Goal: Task Accomplishment & Management: Manage account settings

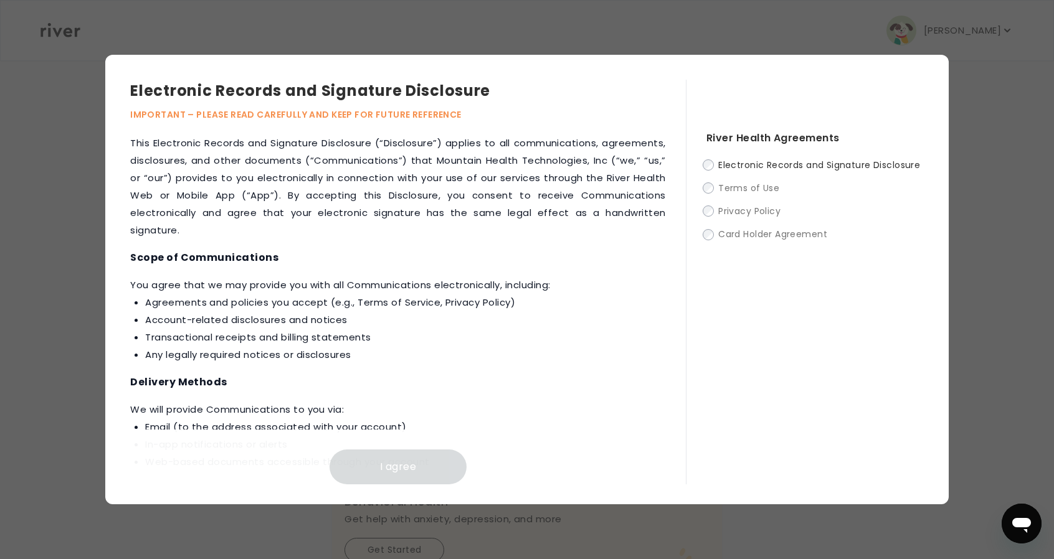
click at [953, 26] on div at bounding box center [527, 279] width 1054 height 559
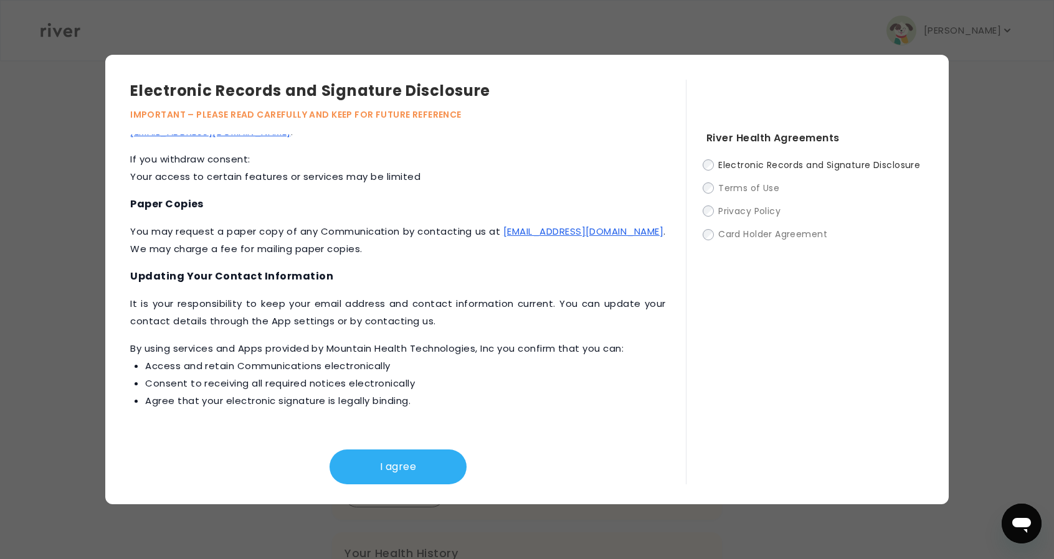
scroll to position [388, 0]
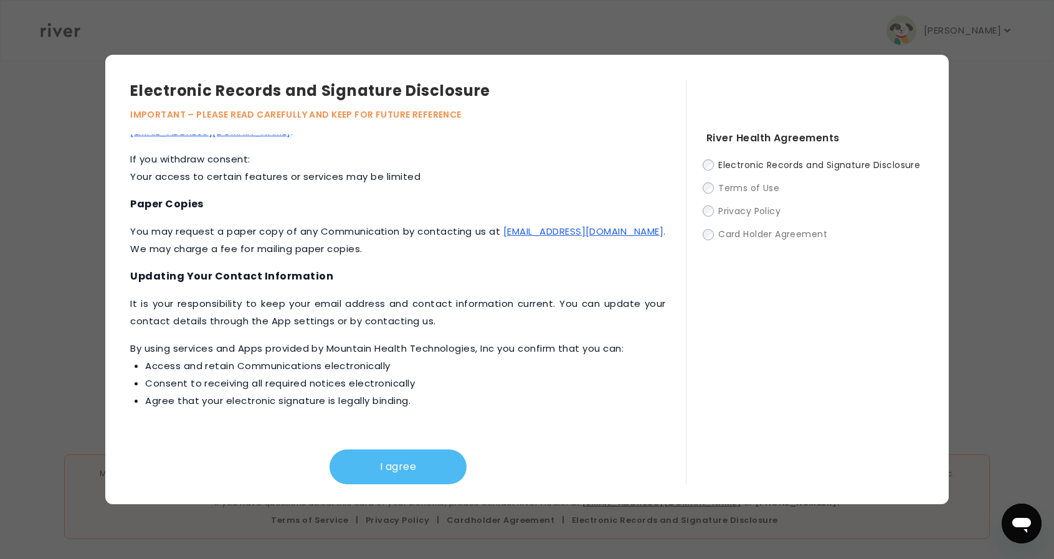
click at [367, 466] on button "I agree" at bounding box center [397, 467] width 137 height 35
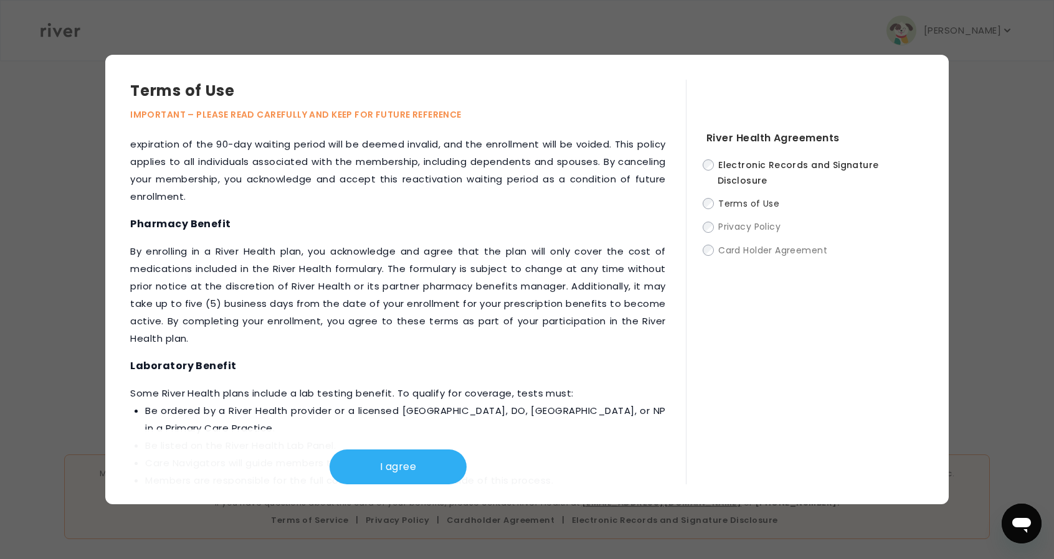
scroll to position [1464, 0]
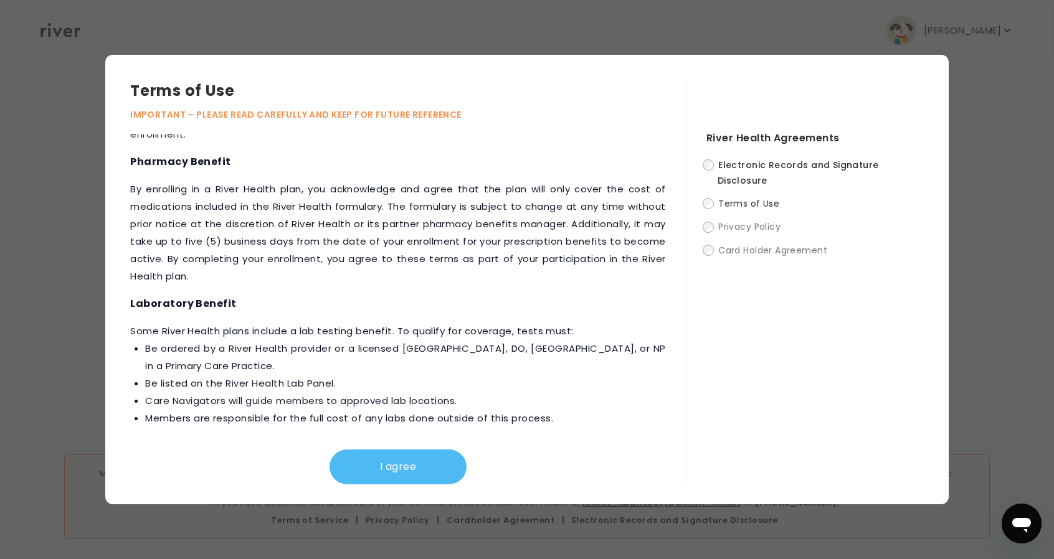
click at [399, 455] on button "I agree" at bounding box center [397, 467] width 137 height 35
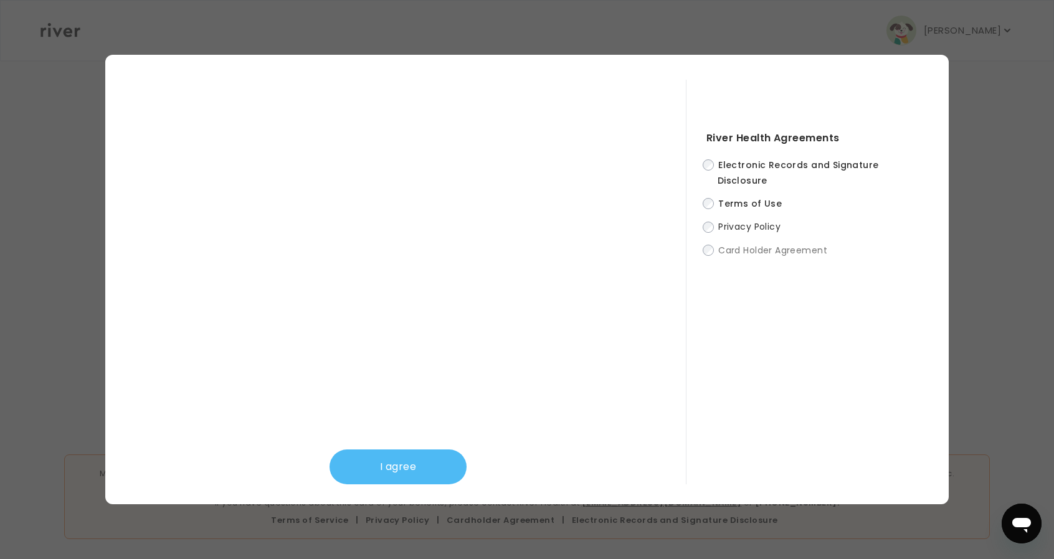
click at [420, 467] on button "I agree" at bounding box center [397, 467] width 137 height 35
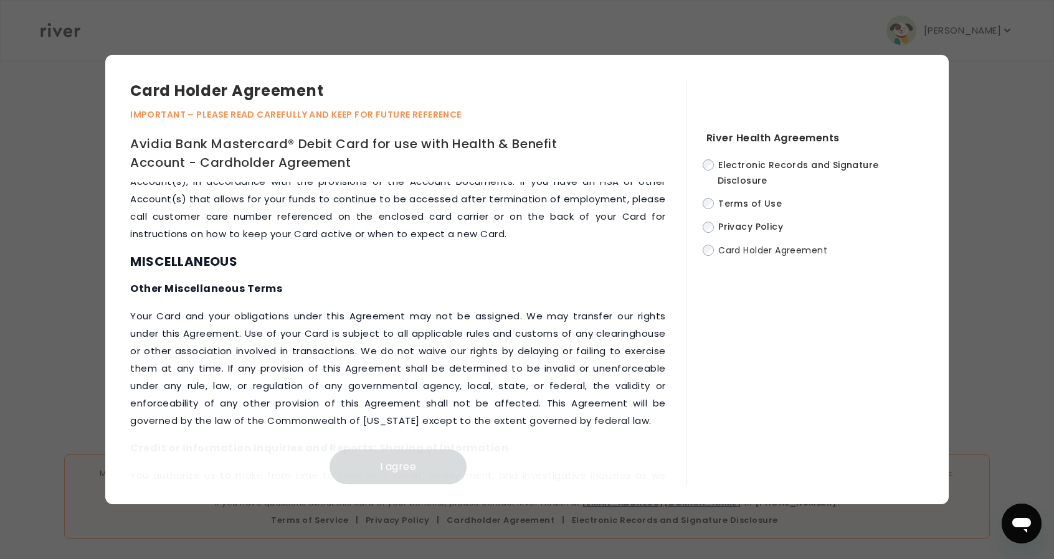
scroll to position [5711, 0]
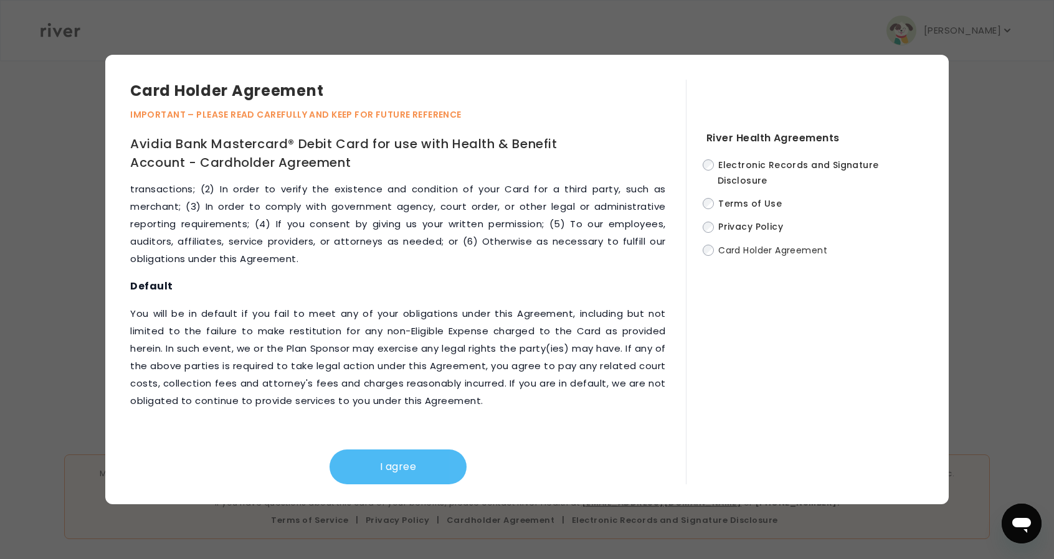
click at [378, 465] on button "I agree" at bounding box center [397, 467] width 137 height 35
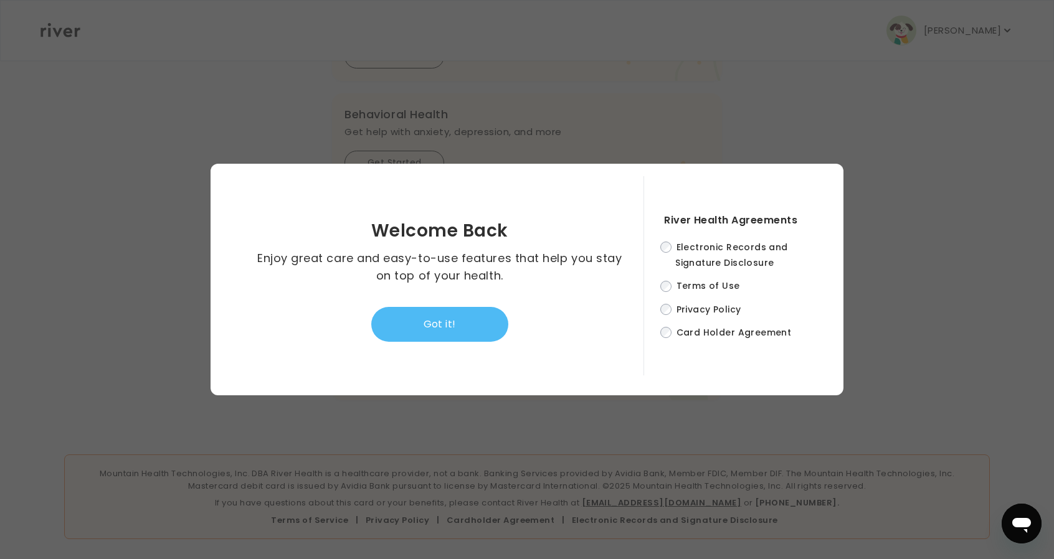
click at [451, 328] on button "Got it!" at bounding box center [439, 324] width 137 height 35
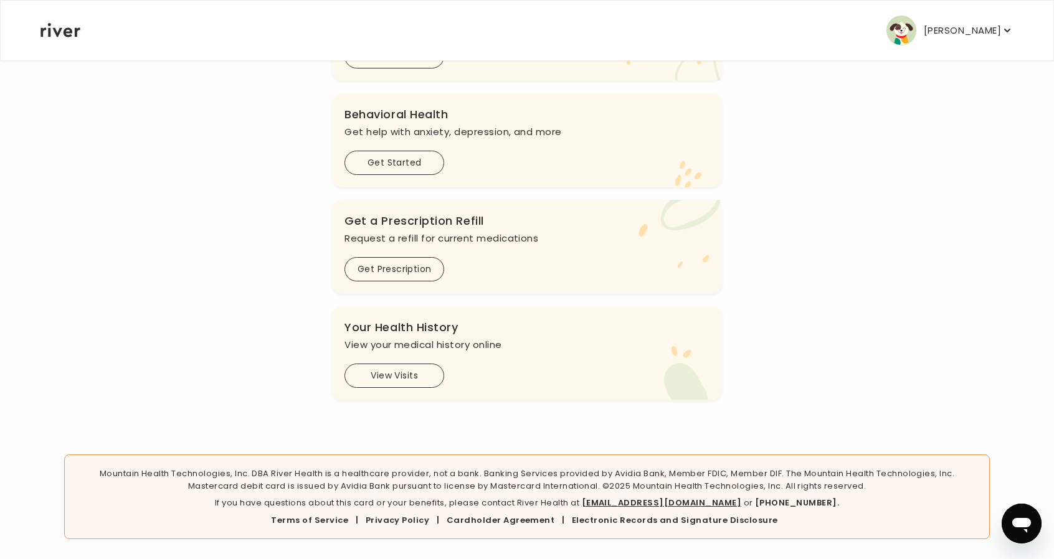
click at [946, 33] on p "Tami Settlemyer" at bounding box center [962, 30] width 77 height 17
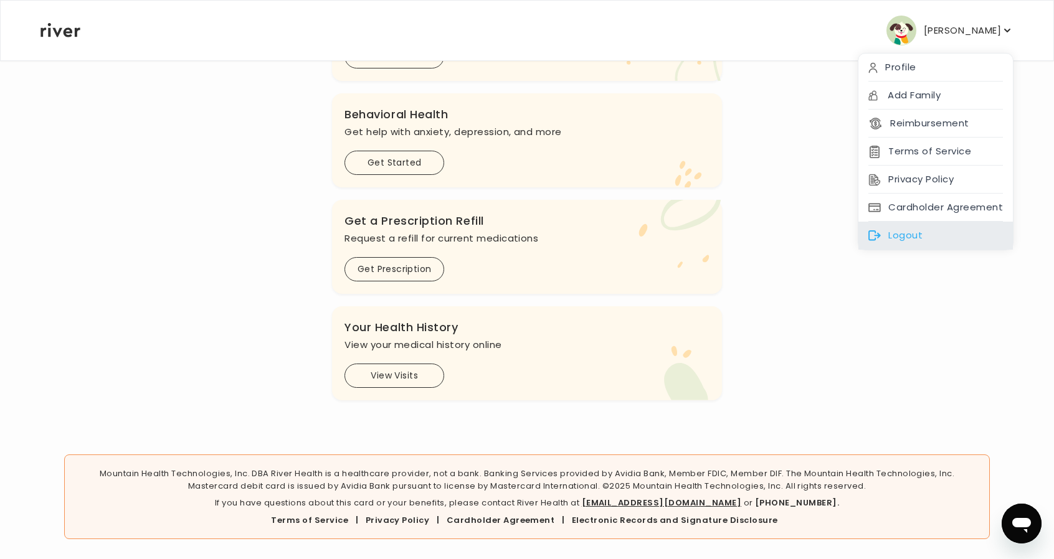
click at [913, 227] on div "Logout" at bounding box center [935, 236] width 154 height 28
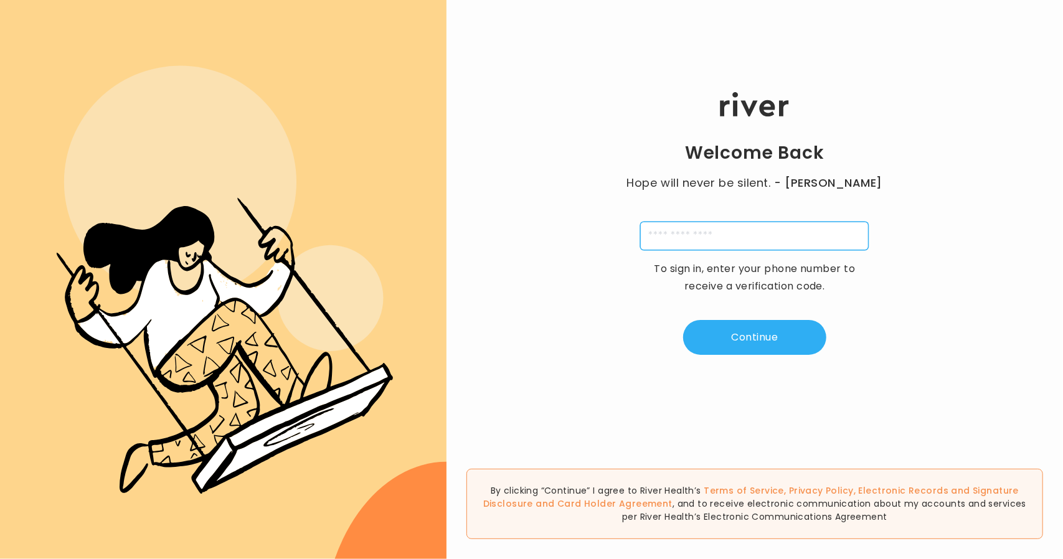
click at [708, 236] on input "tel" at bounding box center [754, 236] width 229 height 29
paste input "**********"
type input "*"
type input "**********"
type input "*"
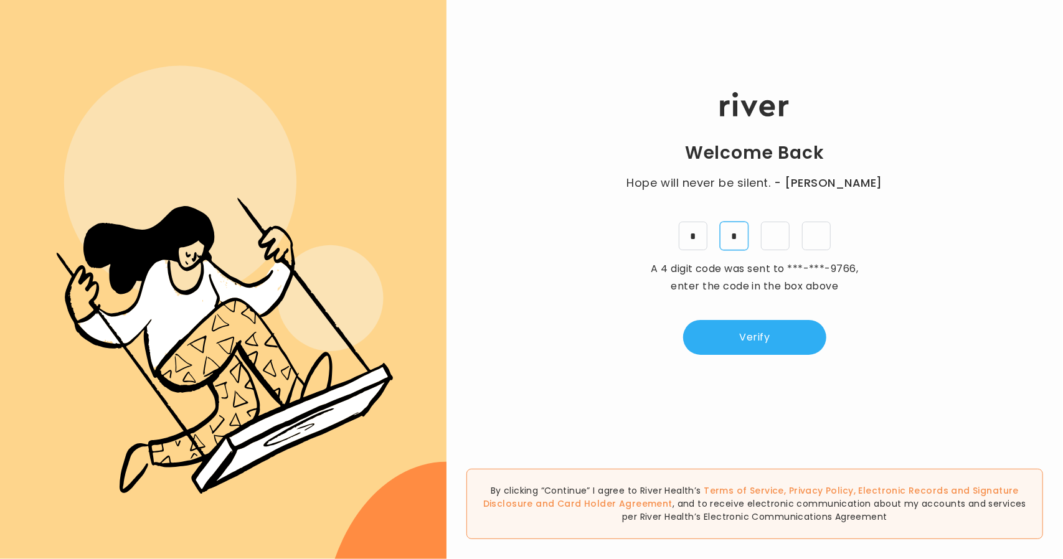
type input "*"
click at [757, 329] on button "Verify" at bounding box center [754, 337] width 143 height 35
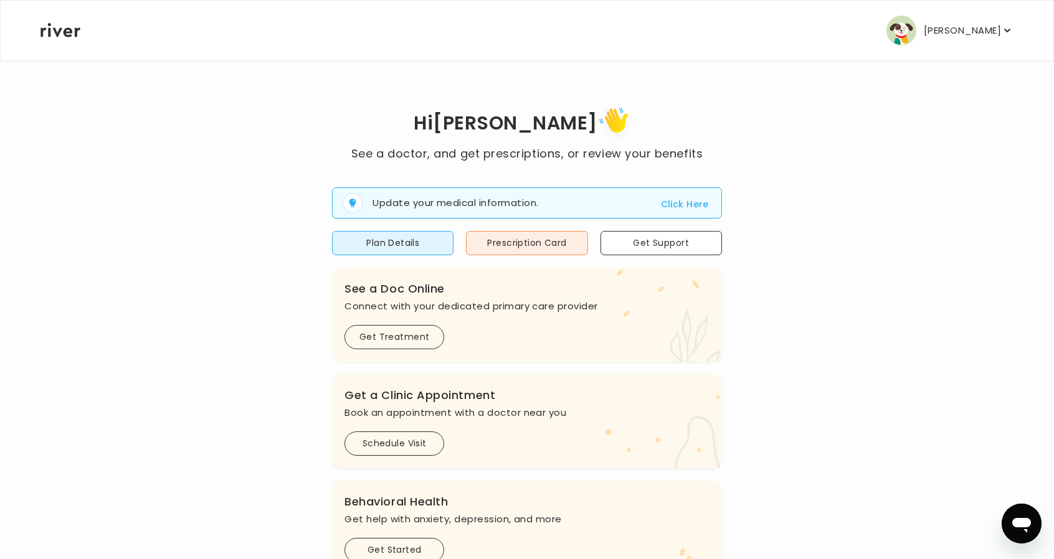
click at [982, 31] on p "Tami Settlemyer" at bounding box center [962, 30] width 77 height 17
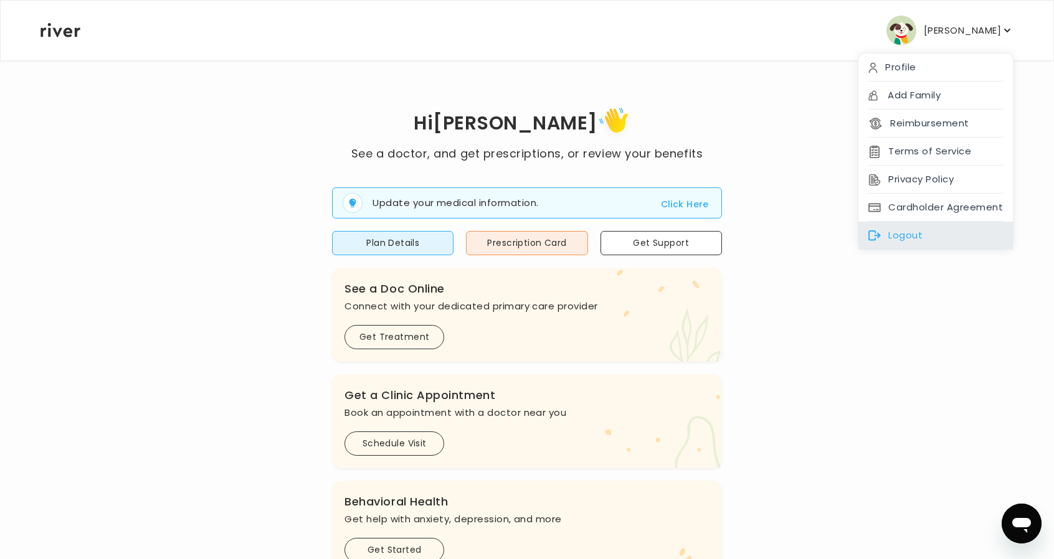
click at [944, 225] on div "Logout" at bounding box center [935, 236] width 154 height 28
